Goal: Information Seeking & Learning: Learn about a topic

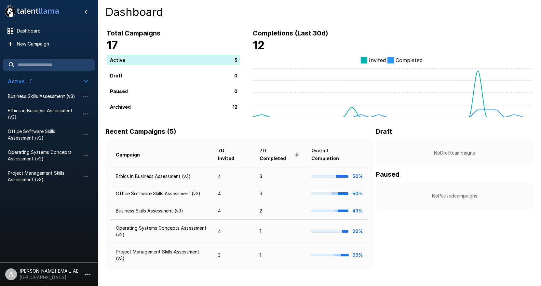
scroll to position [3, 0]
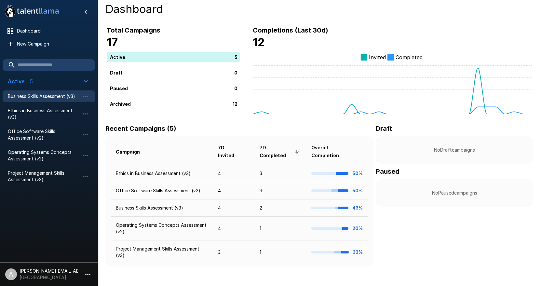
click at [45, 97] on span "Business Skills Assessment (v3)" at bounding box center [44, 96] width 72 height 7
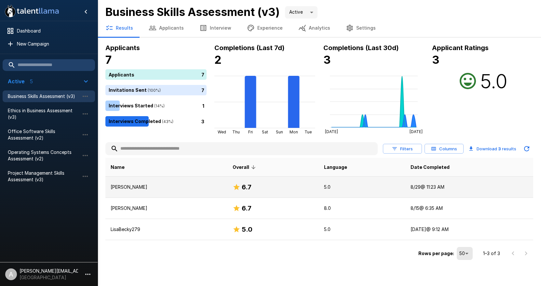
click at [357, 184] on p "5.0" at bounding box center [362, 187] width 76 height 7
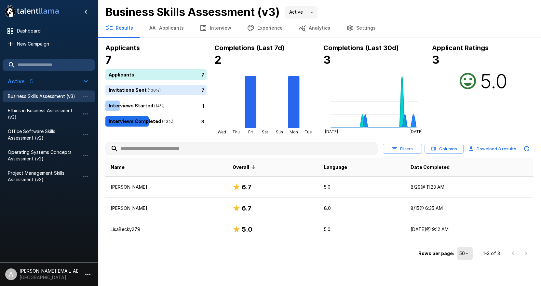
click at [495, 150] on button "Download 3 results" at bounding box center [492, 148] width 53 height 13
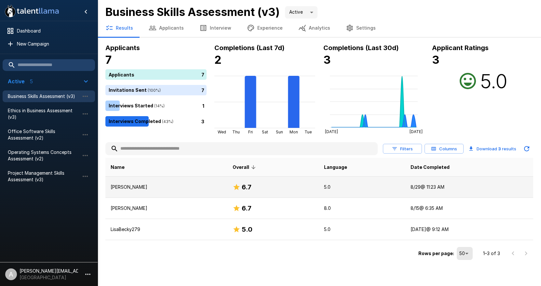
click at [372, 187] on p "5.0" at bounding box center [362, 187] width 76 height 7
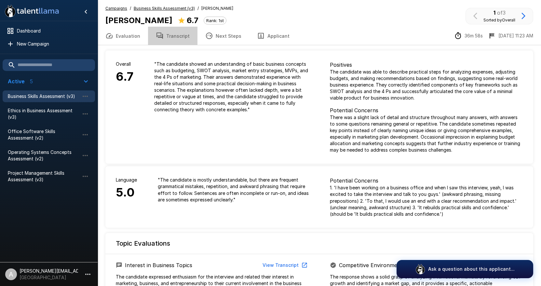
click at [176, 35] on button "Transcript" at bounding box center [172, 36] width 49 height 18
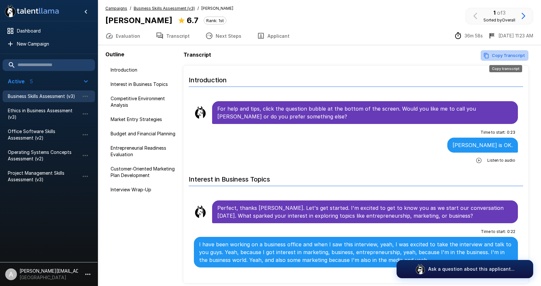
click at [506, 58] on button "Copy Transcript" at bounding box center [503, 55] width 47 height 10
click at [149, 8] on u "Business Skills Assessment (v3)" at bounding box center [164, 8] width 61 height 5
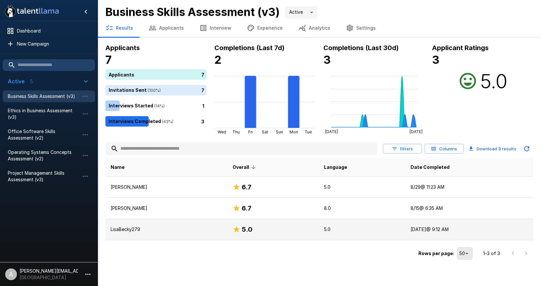
click at [429, 226] on td "[DATE] @ 9:12 AM" at bounding box center [469, 229] width 128 height 21
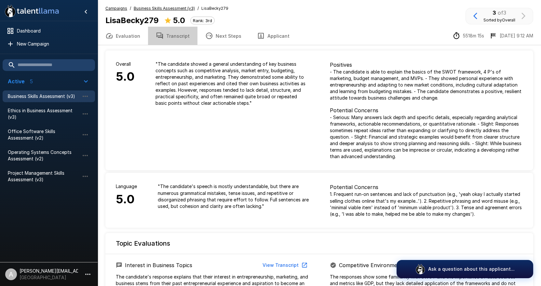
click at [174, 37] on button "Transcript" at bounding box center [172, 36] width 49 height 18
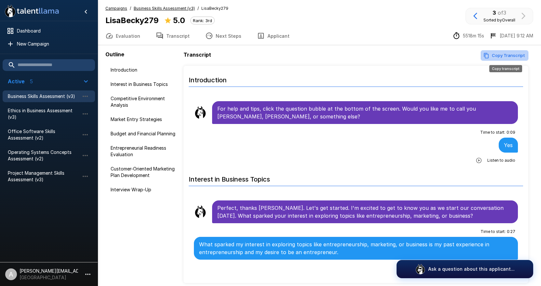
drag, startPoint x: 511, startPoint y: 56, endPoint x: 501, endPoint y: 69, distance: 16.3
click at [511, 56] on button "Copy Transcript" at bounding box center [503, 55] width 47 height 10
drag, startPoint x: 38, startPoint y: 110, endPoint x: 43, endPoint y: 110, distance: 4.9
click at [38, 110] on span "Ethics in Business Assessment (v3)" at bounding box center [44, 113] width 72 height 13
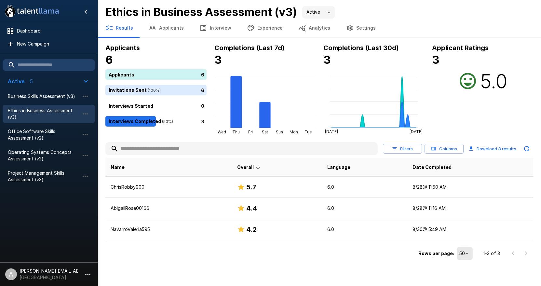
click at [502, 149] on button "Download 3 results" at bounding box center [492, 148] width 53 height 13
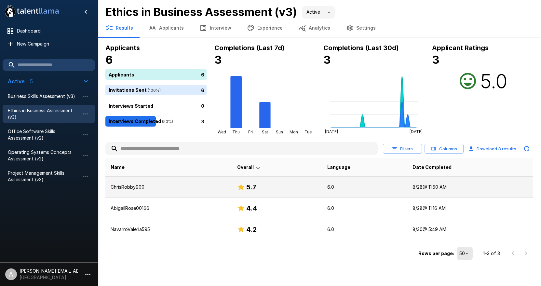
click at [348, 189] on p "6.0" at bounding box center [364, 187] width 75 height 7
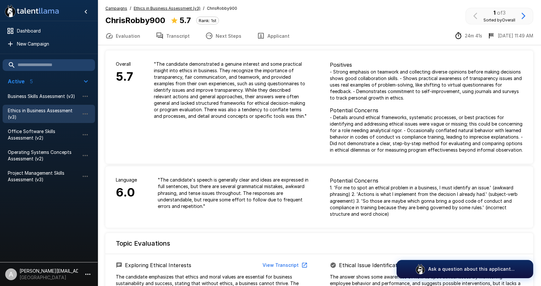
click at [172, 38] on button "Transcript" at bounding box center [172, 36] width 49 height 18
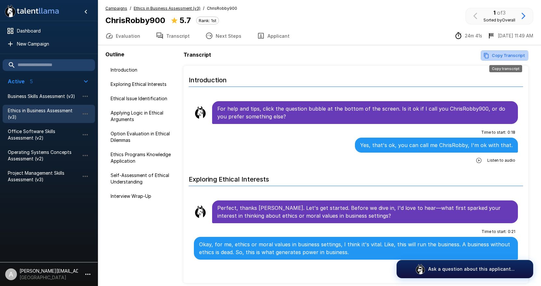
click at [498, 55] on button "Copy Transcript" at bounding box center [503, 55] width 47 height 10
click at [152, 8] on u "Ethics in Business Assessment (v3)" at bounding box center [167, 8] width 67 height 5
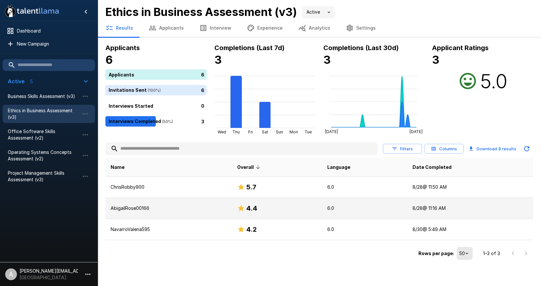
click at [423, 211] on td "[DATE] 11:16 AM" at bounding box center [470, 208] width 126 height 21
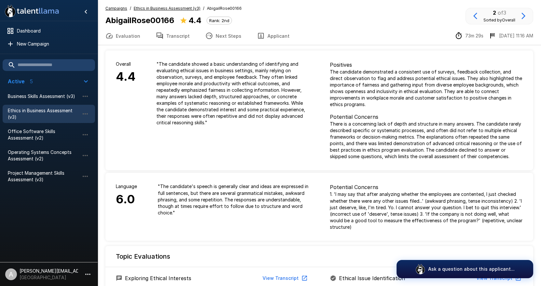
click at [180, 36] on button "Transcript" at bounding box center [172, 36] width 49 height 18
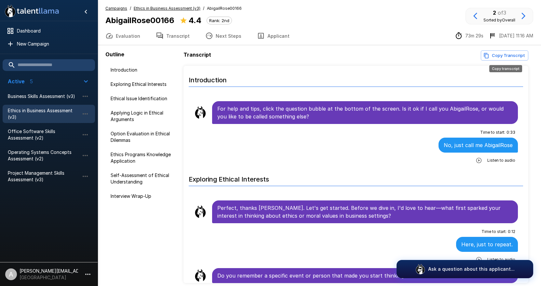
click at [506, 54] on button "Copy Transcript" at bounding box center [503, 55] width 47 height 10
click at [133, 36] on button "Evaluation" at bounding box center [123, 36] width 50 height 18
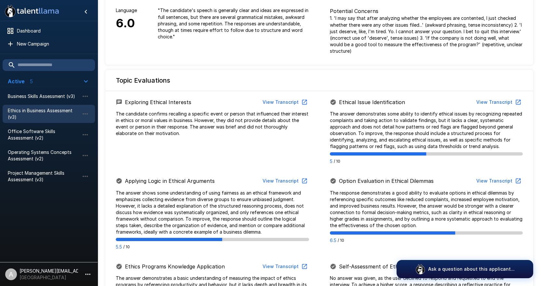
scroll to position [182, 0]
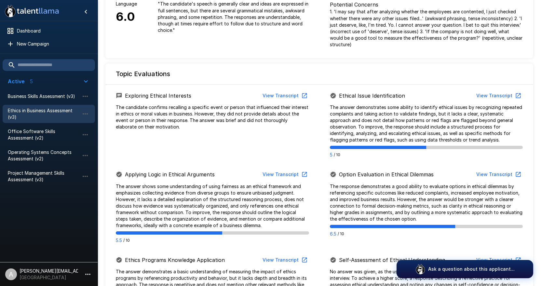
click at [291, 95] on button "View Transcript" at bounding box center [284, 96] width 49 height 12
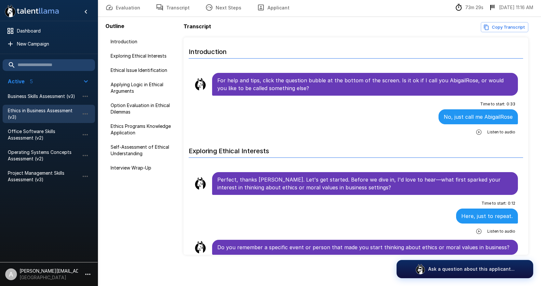
scroll to position [28, 0]
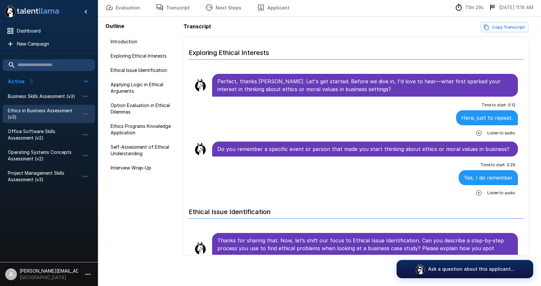
scroll to position [98, 0]
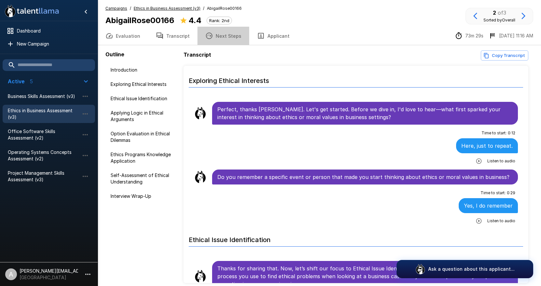
click at [227, 35] on button "Next Steps" at bounding box center [223, 36] width 52 height 18
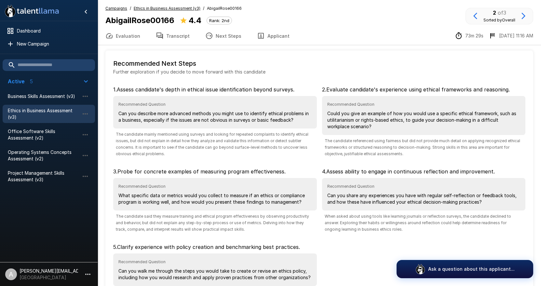
click at [178, 6] on u "Ethics in Business Assessment (v3)" at bounding box center [167, 8] width 67 height 5
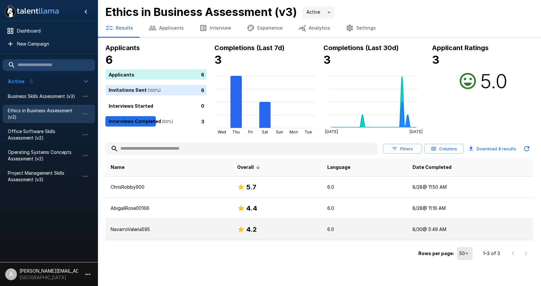
click at [375, 226] on td "6.0" at bounding box center [364, 229] width 85 height 21
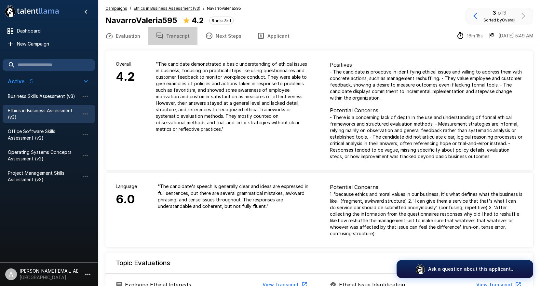
click at [173, 39] on button "Transcript" at bounding box center [172, 36] width 49 height 18
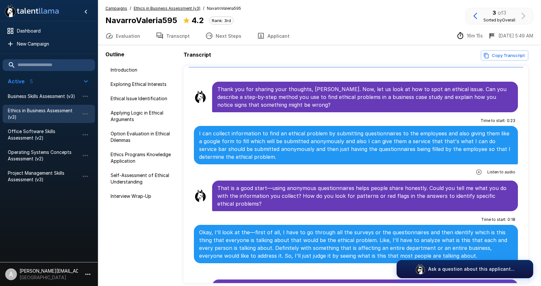
scroll to position [226, 0]
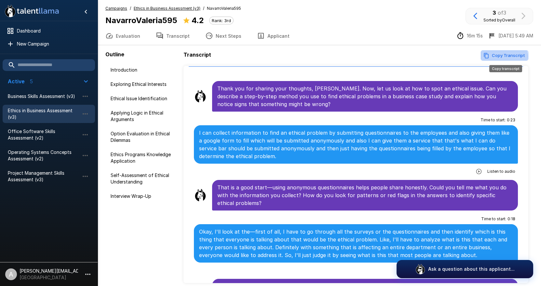
drag, startPoint x: 502, startPoint y: 56, endPoint x: 497, endPoint y: 57, distance: 5.6
click at [502, 56] on button "Copy Transcript" at bounding box center [503, 55] width 47 height 10
click at [19, 133] on span "Office Software Skills Assessment (v2)" at bounding box center [44, 134] width 72 height 13
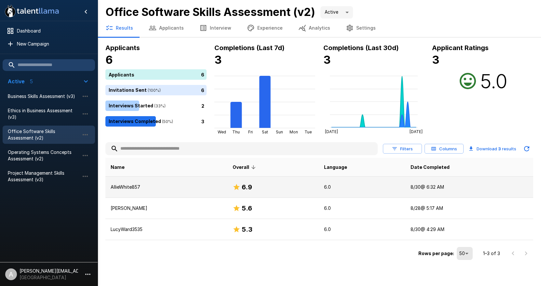
click at [376, 189] on p "6.0" at bounding box center [362, 187] width 76 height 7
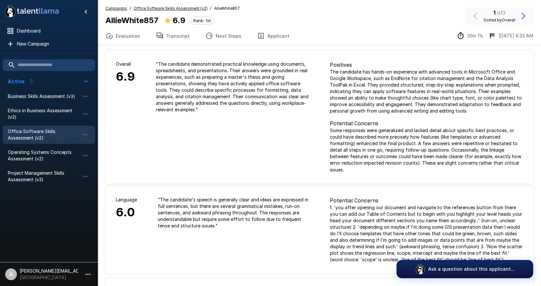
click at [169, 34] on button "Transcript" at bounding box center [172, 36] width 49 height 18
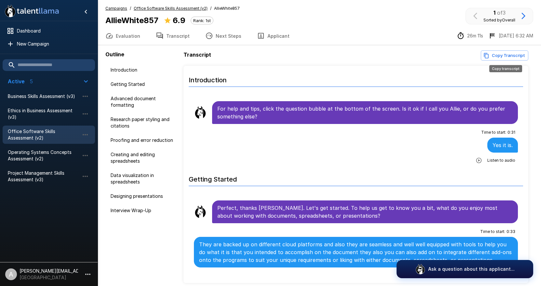
click at [503, 55] on button "Copy Transcript" at bounding box center [503, 55] width 47 height 10
click at [152, 8] on u "Office Software Skills Assessment (v2)" at bounding box center [171, 8] width 74 height 5
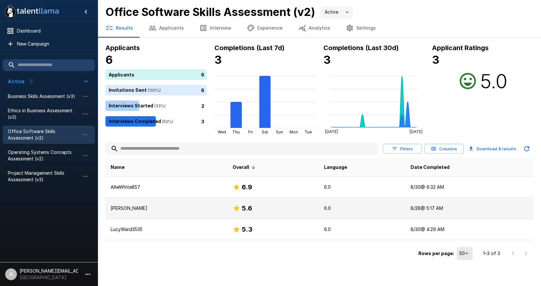
click at [435, 209] on td "[DATE] 5:17 AM" at bounding box center [469, 208] width 128 height 21
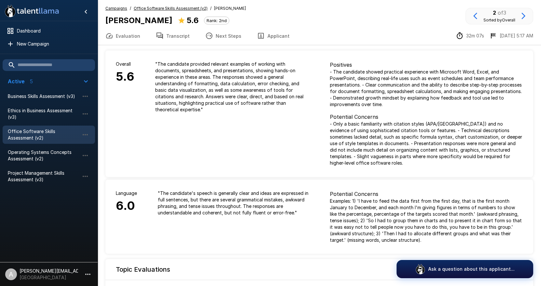
click at [172, 37] on button "Transcript" at bounding box center [172, 36] width 49 height 18
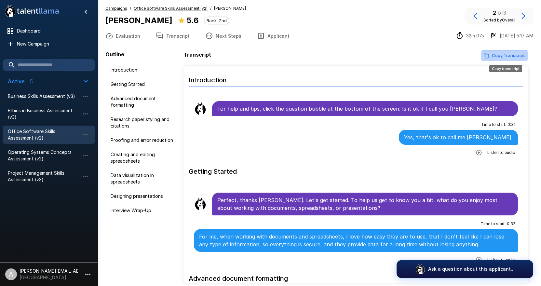
drag, startPoint x: 512, startPoint y: 55, endPoint x: 495, endPoint y: 64, distance: 18.9
click at [512, 55] on button "Copy Transcript" at bounding box center [503, 55] width 47 height 10
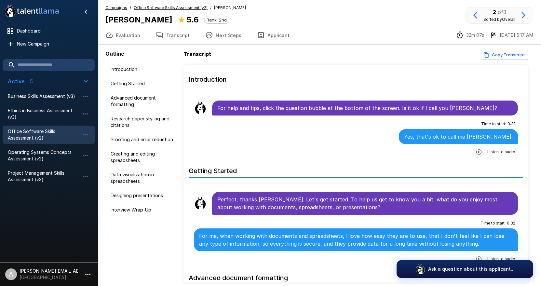
click at [141, 9] on u "Office Software Skills Assessment (v2)" at bounding box center [171, 7] width 74 height 5
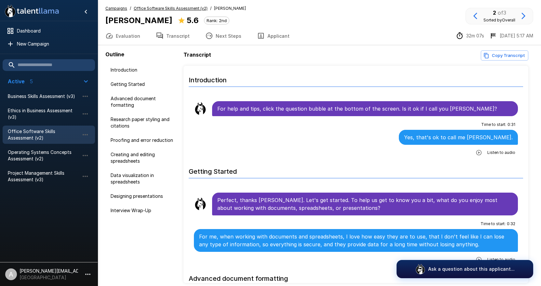
click at [158, 8] on u "Office Software Skills Assessment (v2)" at bounding box center [171, 8] width 74 height 5
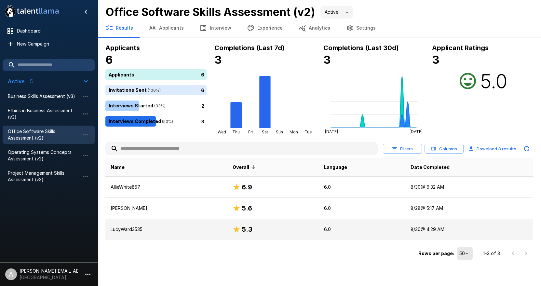
click at [241, 228] on h6 "5.3" at bounding box center [246, 229] width 11 height 10
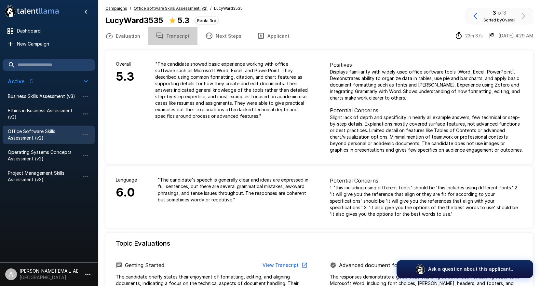
click at [171, 36] on button "Transcript" at bounding box center [172, 36] width 49 height 18
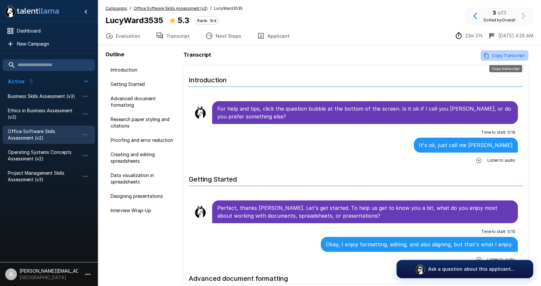
click at [517, 57] on button "Copy Transcript" at bounding box center [503, 55] width 47 height 10
click at [156, 8] on u "Office Software Skills Assessment (v2)" at bounding box center [171, 8] width 74 height 5
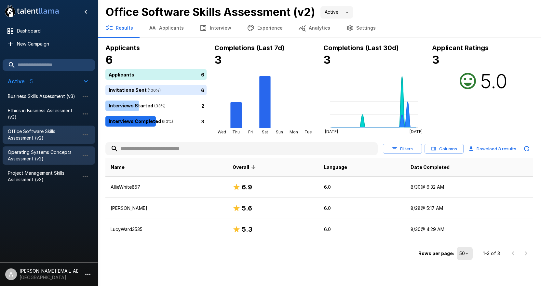
click at [33, 156] on span "Operating Systems Concepts Assessment (v2)" at bounding box center [44, 155] width 72 height 13
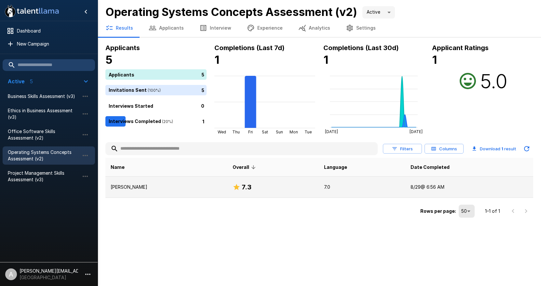
click at [254, 180] on td "7.3" at bounding box center [273, 186] width 92 height 21
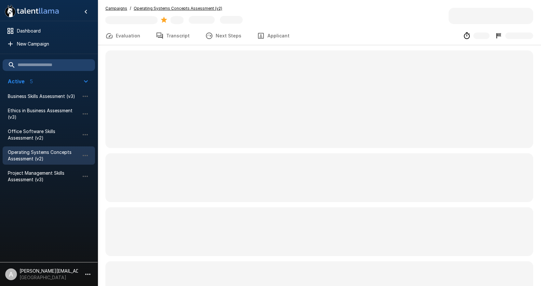
click at [254, 180] on span at bounding box center [318, 177] width 427 height 49
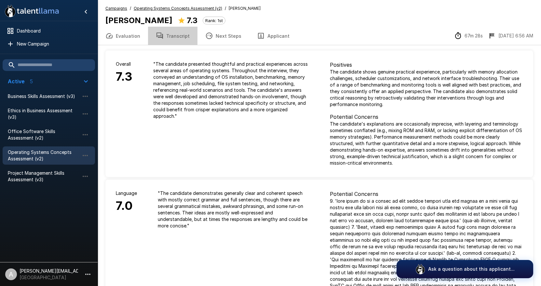
click at [174, 35] on button "Transcript" at bounding box center [172, 36] width 49 height 18
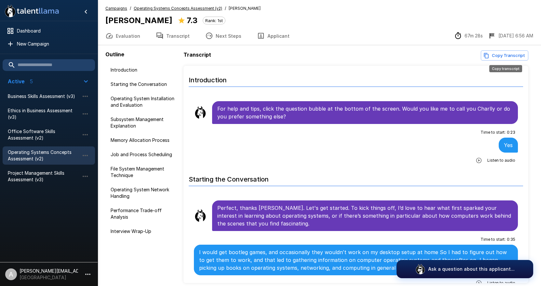
click at [496, 55] on button "Copy Transcript" at bounding box center [503, 55] width 47 height 10
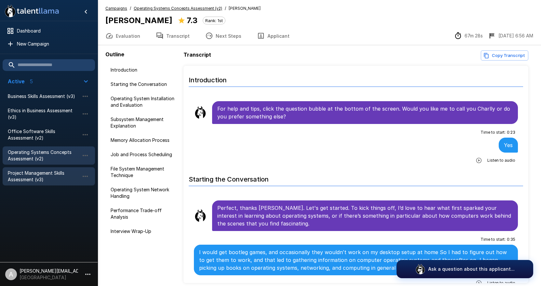
click at [46, 176] on span "Project Management Skills Assessment (v3)" at bounding box center [44, 176] width 72 height 13
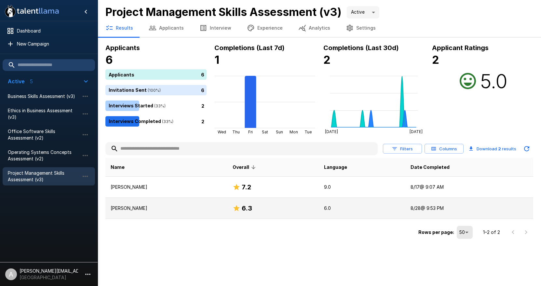
click at [330, 204] on td "6.0" at bounding box center [362, 208] width 86 height 21
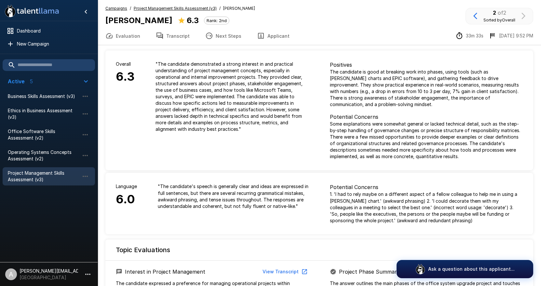
click at [165, 35] on button "Transcript" at bounding box center [172, 36] width 49 height 18
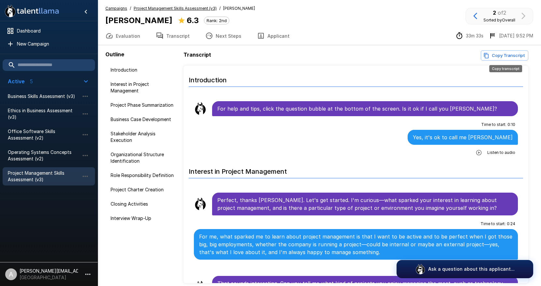
click at [498, 54] on button "Copy Transcript" at bounding box center [503, 55] width 47 height 10
